Goal: Transaction & Acquisition: Purchase product/service

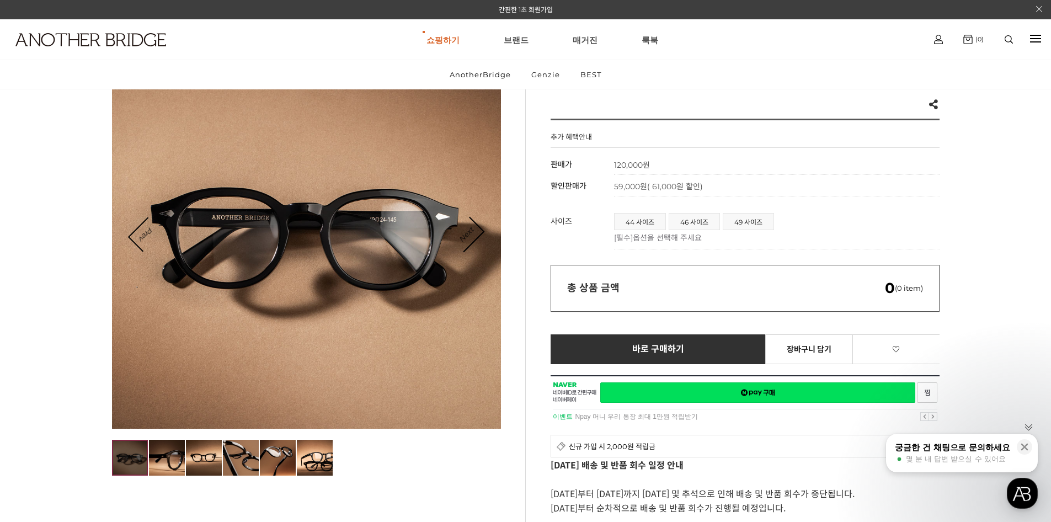
scroll to position [331, 0]
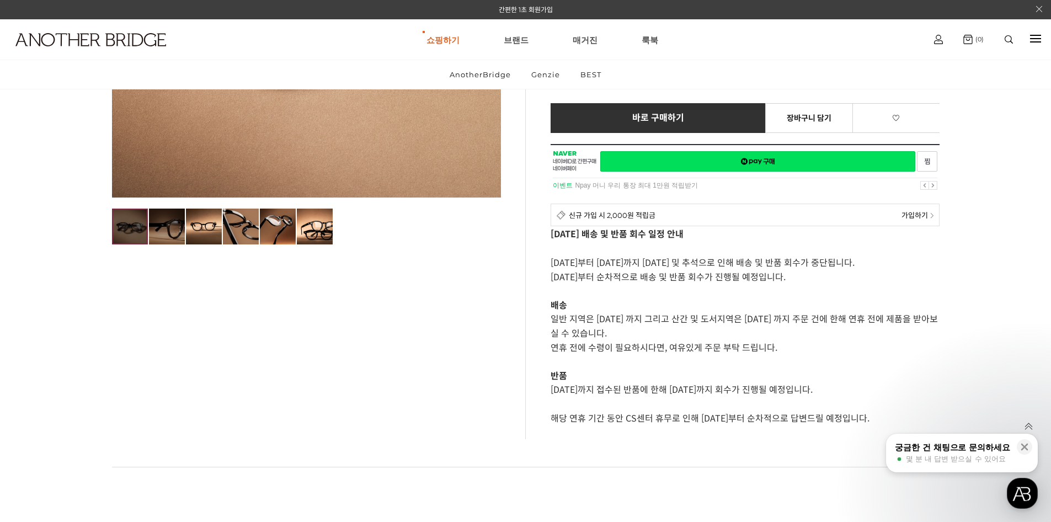
click at [174, 231] on img at bounding box center [167, 226] width 36 height 36
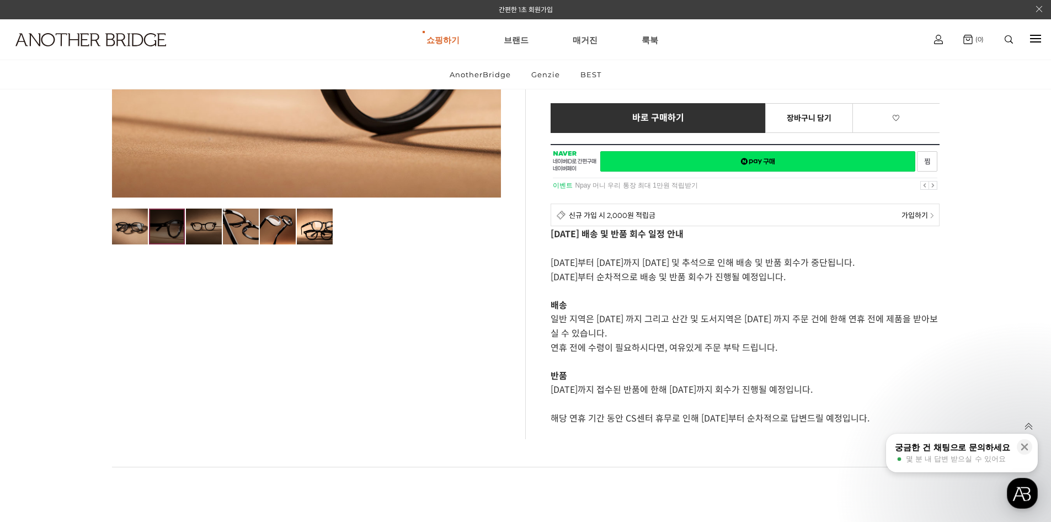
click at [202, 218] on img at bounding box center [204, 226] width 36 height 36
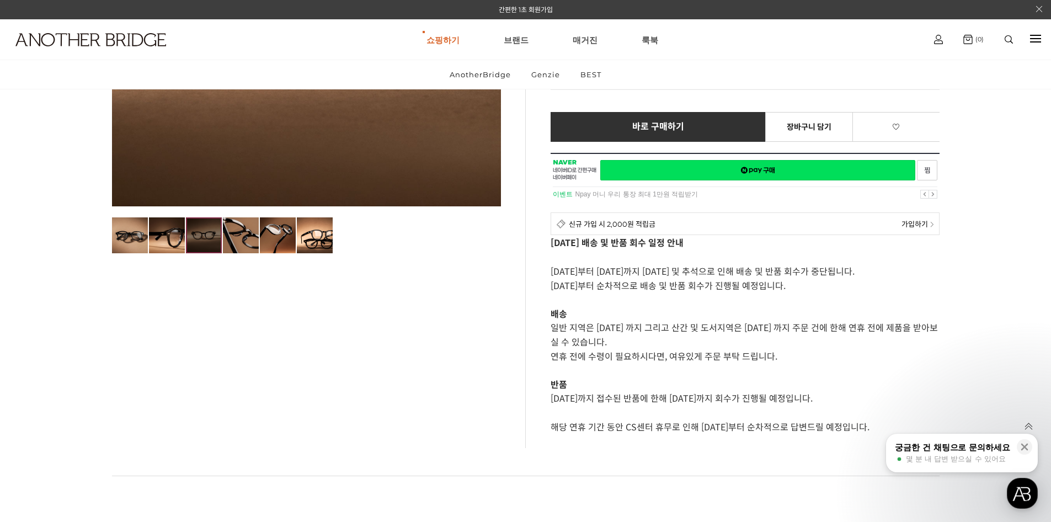
scroll to position [55, 0]
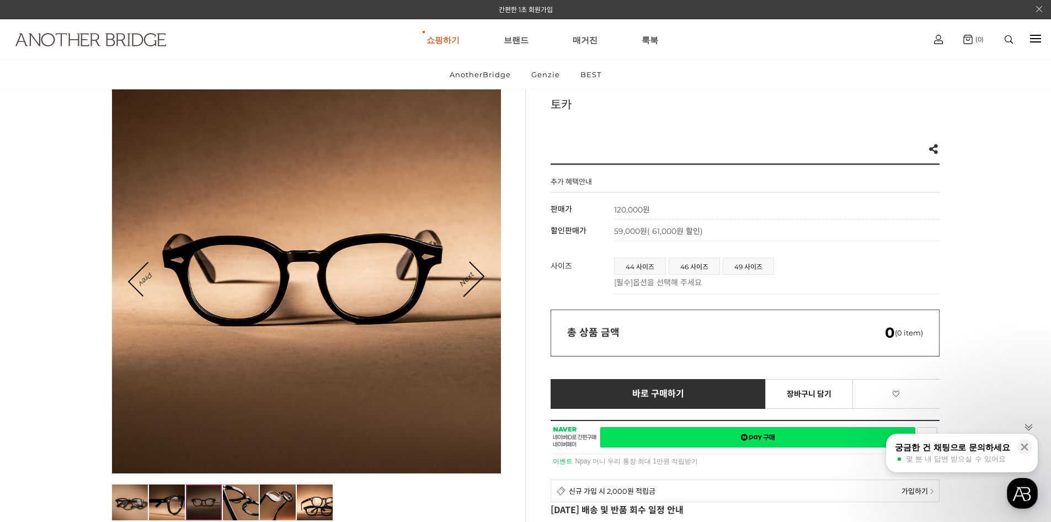
click at [72, 37] on img at bounding box center [90, 39] width 151 height 13
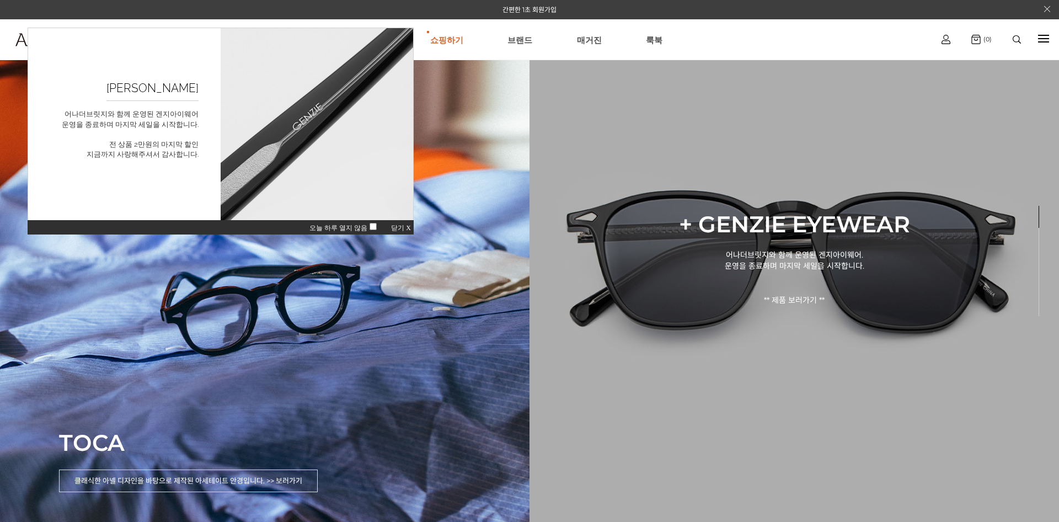
click at [681, 358] on div "+ GENZIE EYEWEAR 어나더브릿지와 함께 운영된 겐지아이웨어. 운영을 종료하며 마지막 세일을 시작합니다. ** 제품 보러가기 **" at bounding box center [793, 261] width 529 height 522
